Goal: Task Accomplishment & Management: Manage account settings

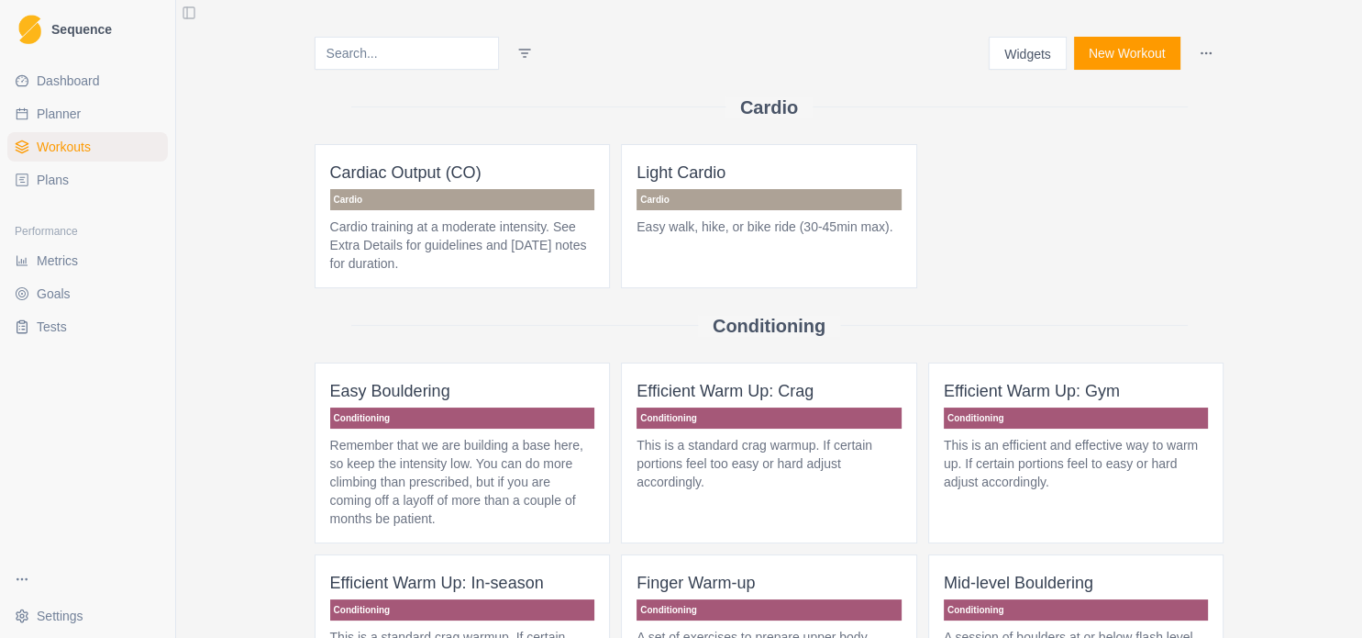
click at [105, 177] on link "Plans" at bounding box center [87, 179] width 161 height 29
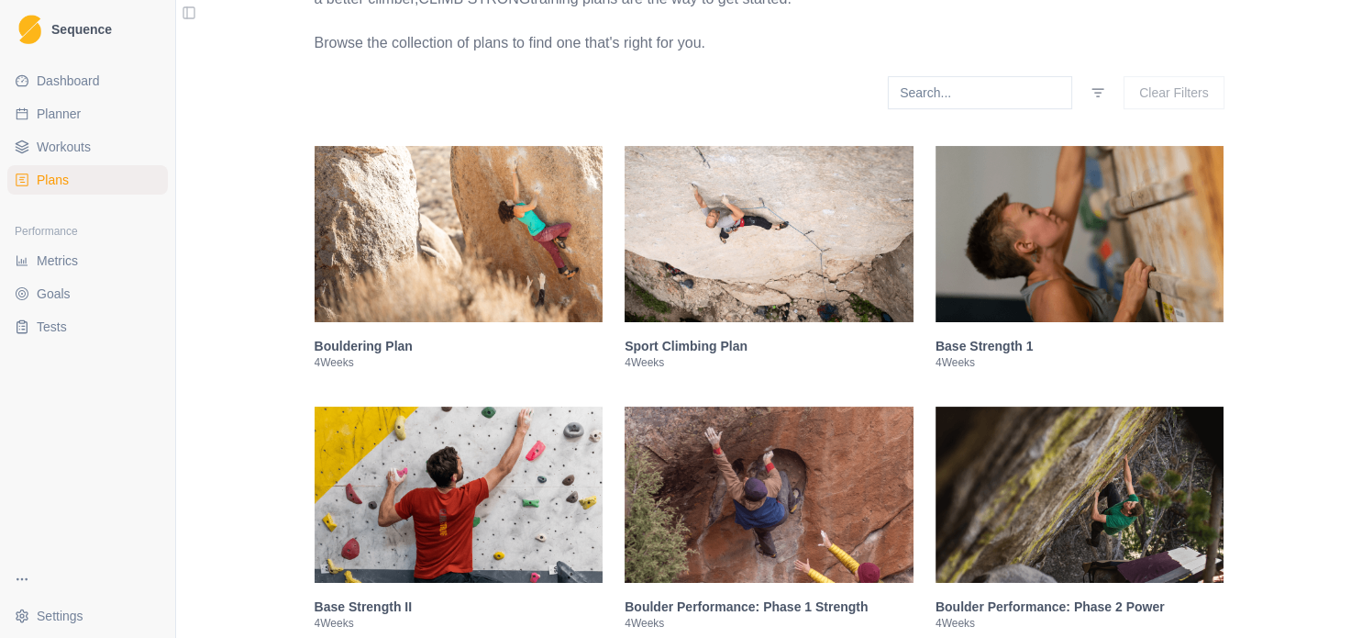
scroll to position [30, 0]
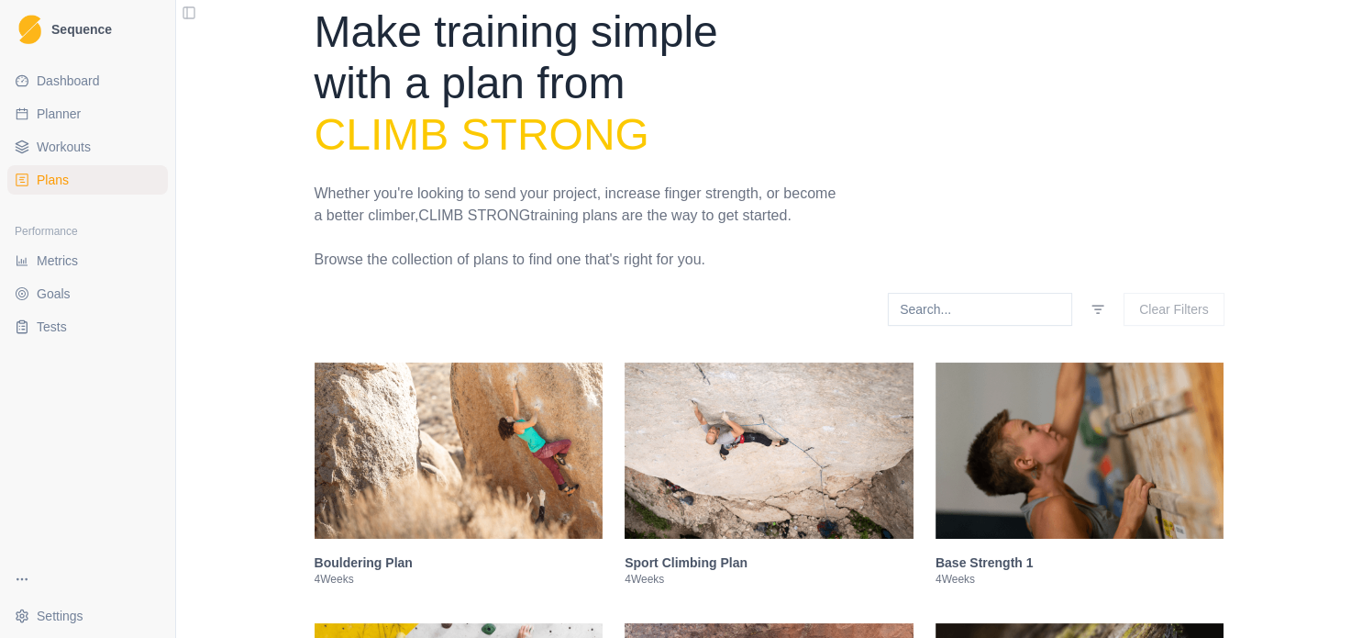
click at [78, 121] on span "Planner" at bounding box center [59, 114] width 44 height 18
select select "month"
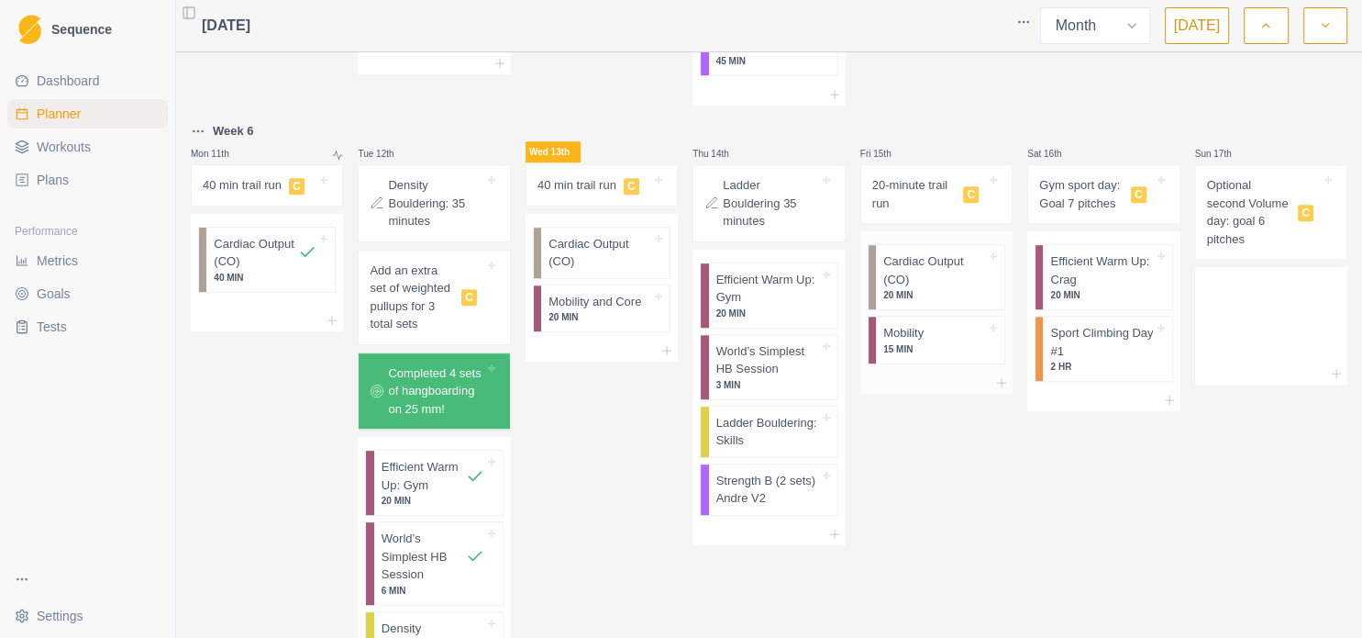
scroll to position [991, 0]
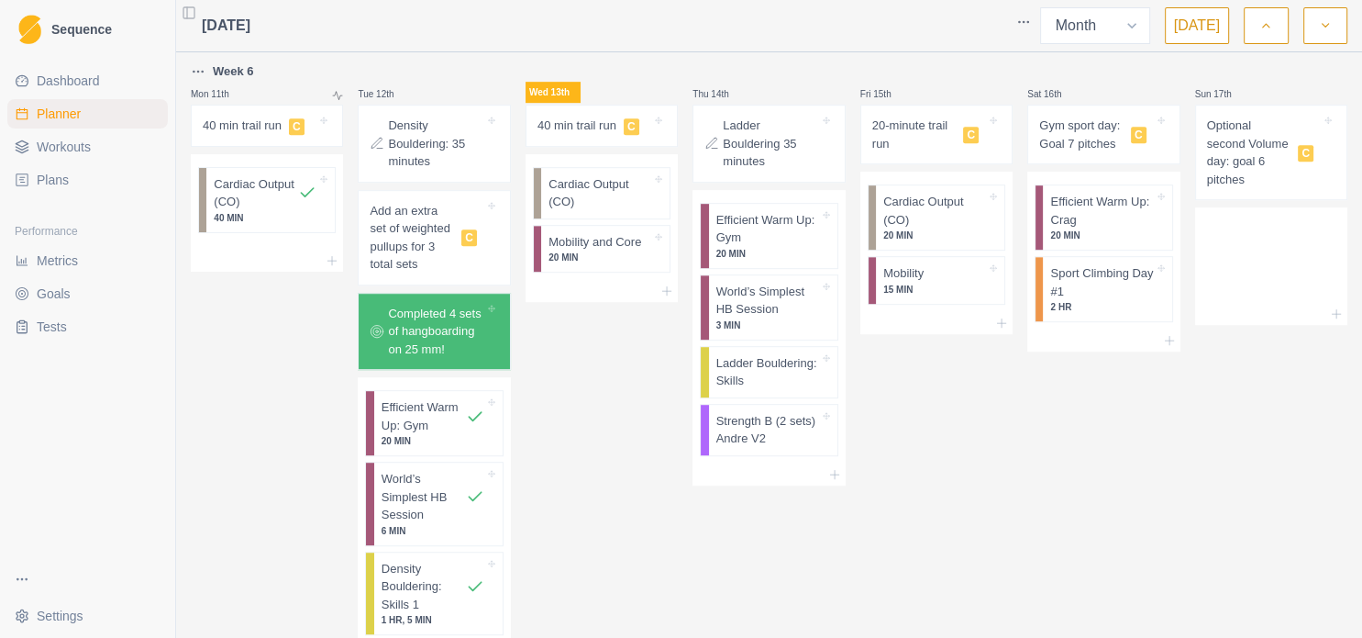
click at [1128, 461] on div "Sat 16th Gym sport day: Goal 7 pitches C Efficient Warm Up: Crag 20 MIN Sport C…" at bounding box center [1103, 416] width 152 height 711
click at [644, 250] on p "20 MIN" at bounding box center [600, 257] width 103 height 14
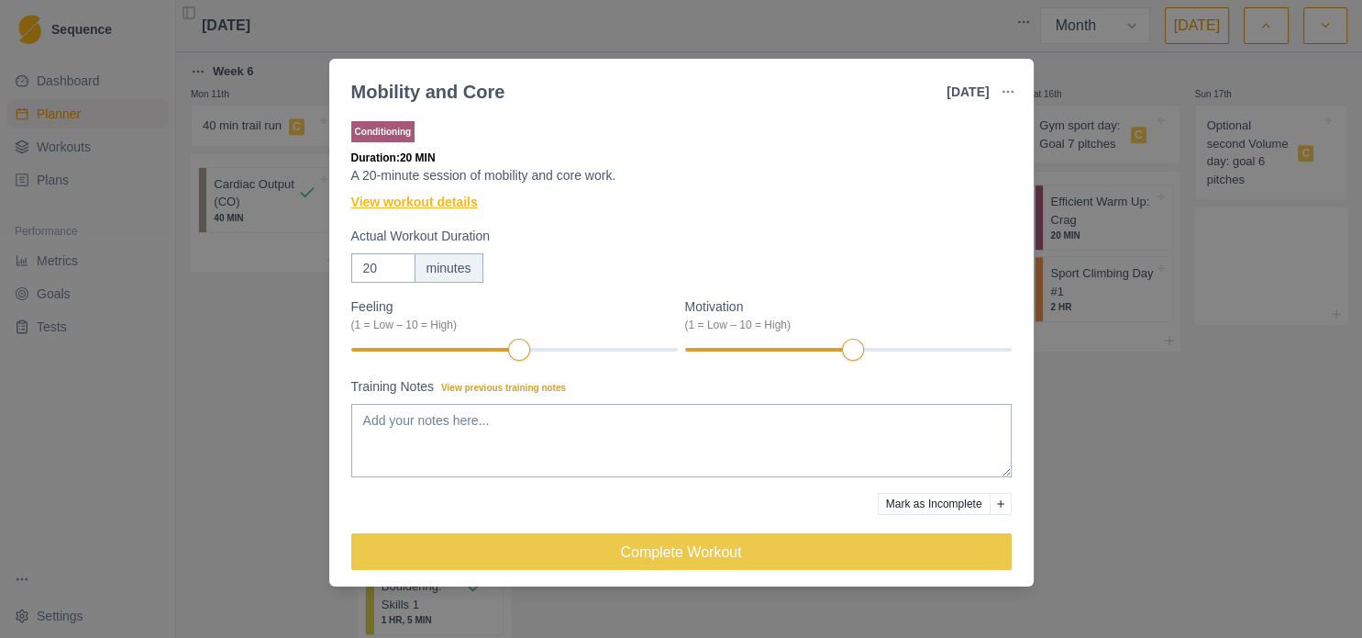
click at [453, 207] on link "View workout details" at bounding box center [414, 202] width 127 height 19
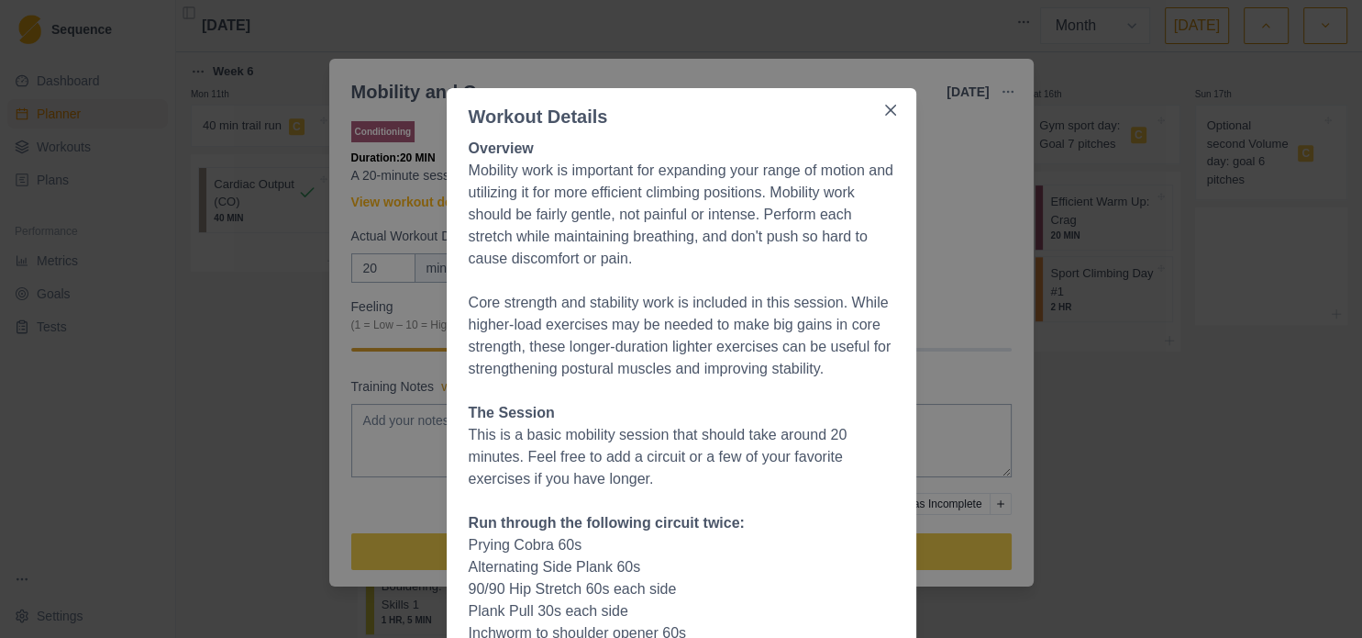
scroll to position [0, 0]
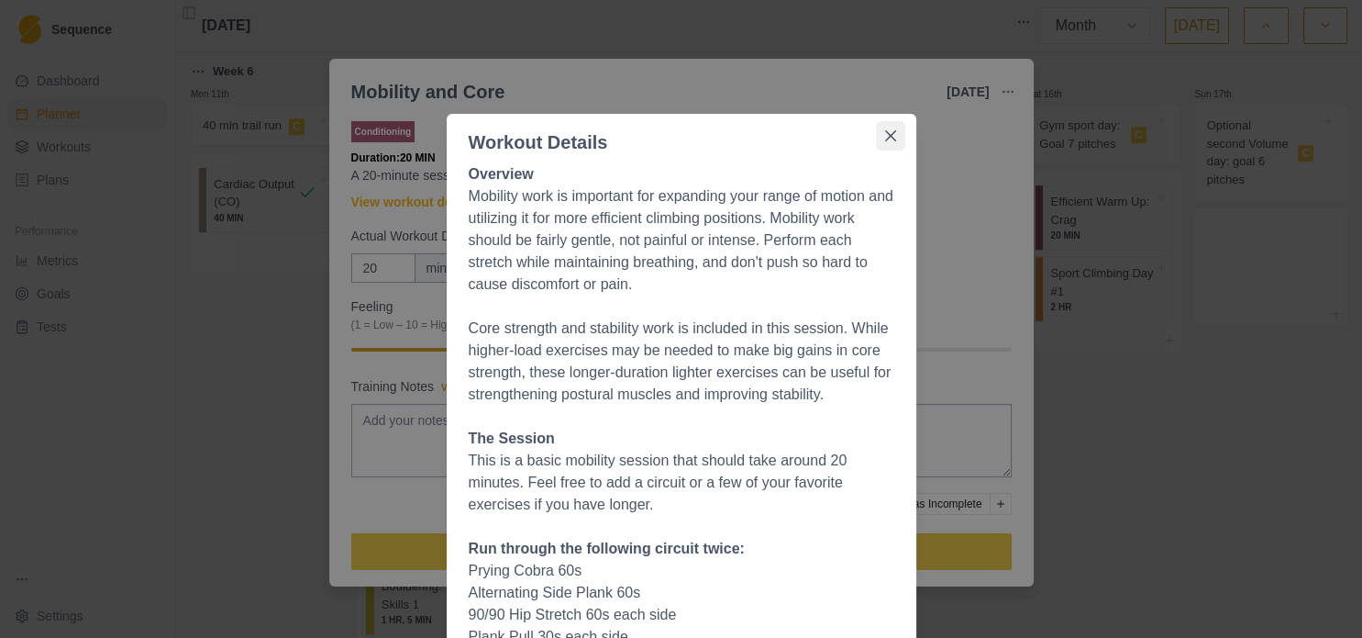
click at [888, 134] on button "Close" at bounding box center [890, 135] width 29 height 29
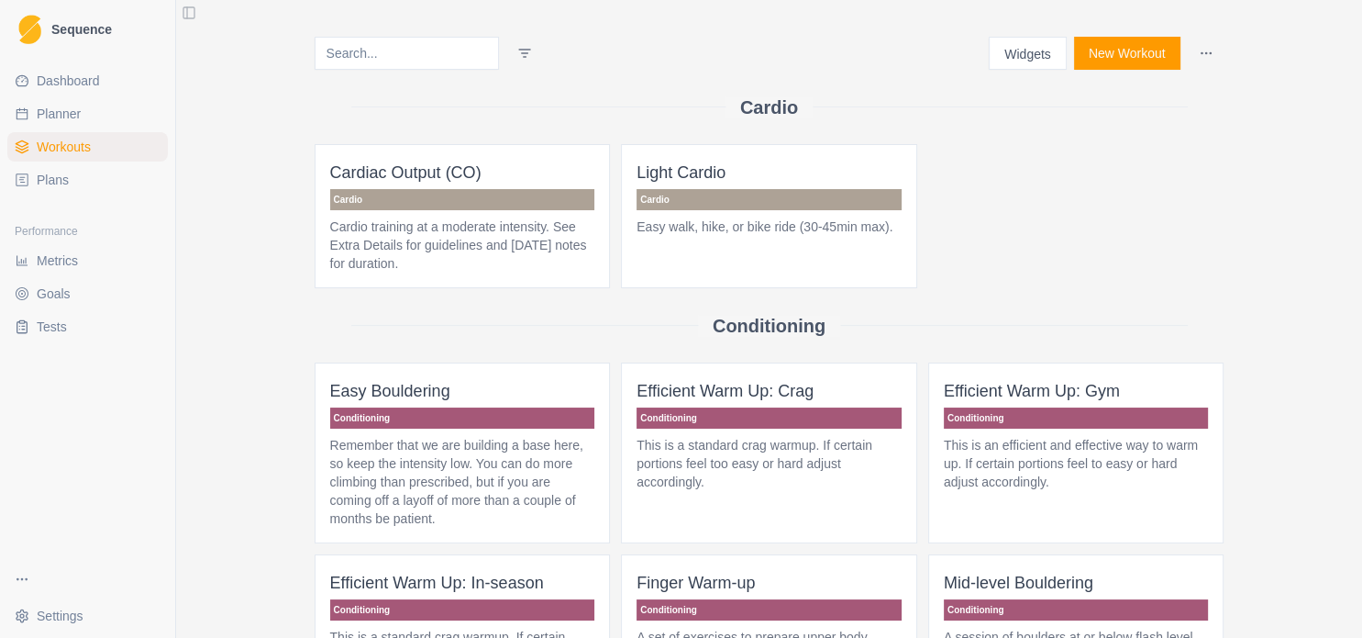
click at [62, 122] on span "Planner" at bounding box center [59, 114] width 44 height 18
select select "month"
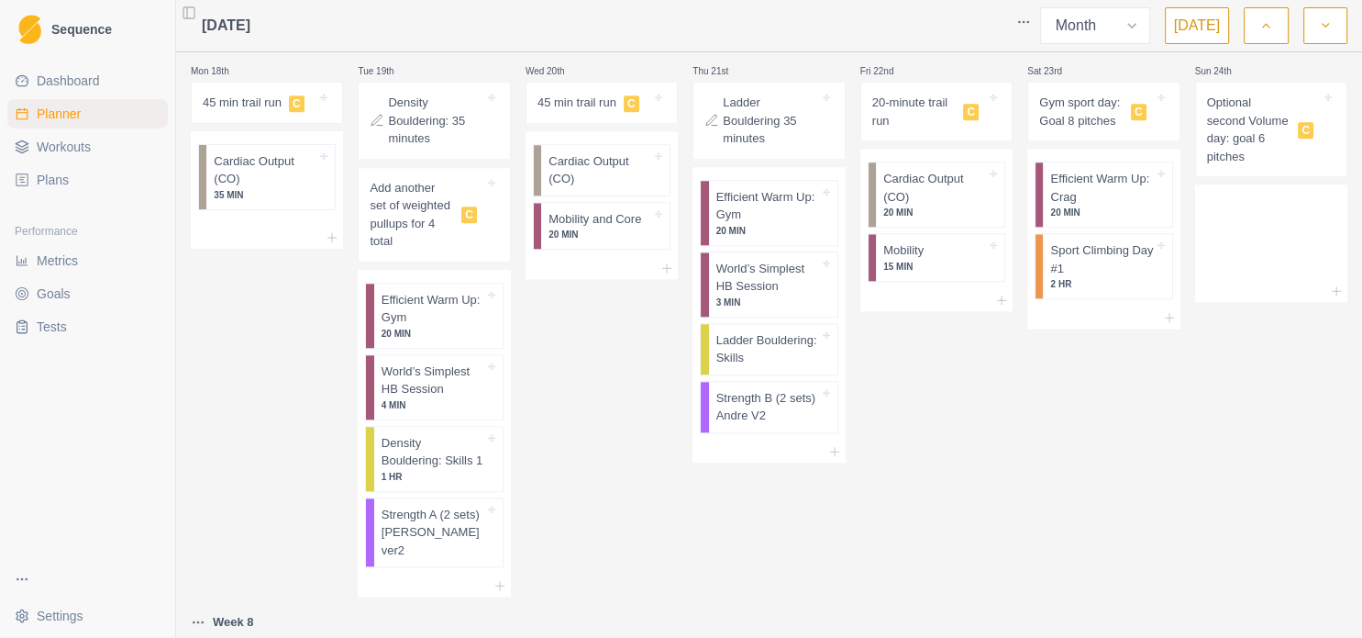
scroll to position [1742, 0]
